Goal: Find specific page/section: Find specific page/section

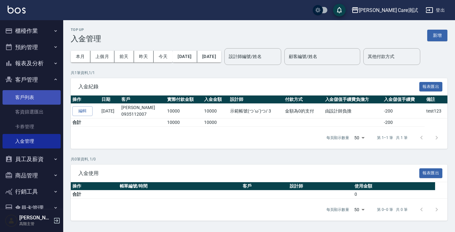
click at [31, 98] on link "客戶列表" at bounding box center [32, 97] width 58 height 15
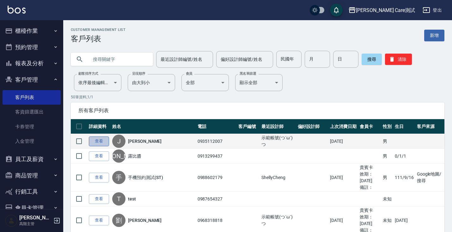
click at [100, 141] on link "查看" at bounding box center [99, 142] width 20 height 10
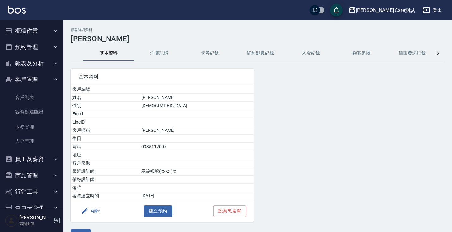
click at [225, 53] on button "卡券紀錄" at bounding box center [209, 53] width 51 height 15
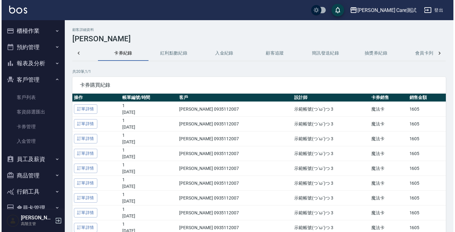
scroll to position [0, 91]
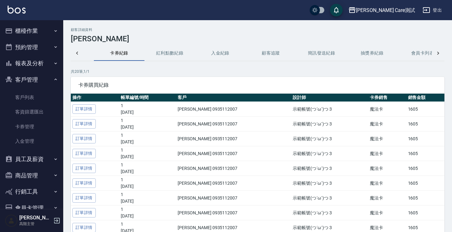
click at [328, 57] on button "簡訊發送紀錄" at bounding box center [321, 53] width 51 height 15
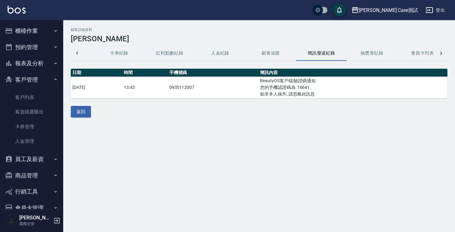
scroll to position [0, 91]
click at [366, 135] on div "顧客詳細資料 [PERSON_NAME]資料 消費記錄 卡券紀錄 紅利點數紀錄 入金紀錄 顧客追蹤 簡訊發送紀錄 抽獎券紀錄 會員卡列表 日期 時間 手機號碼…" at bounding box center [227, 116] width 455 height 232
